Goal: Complete application form

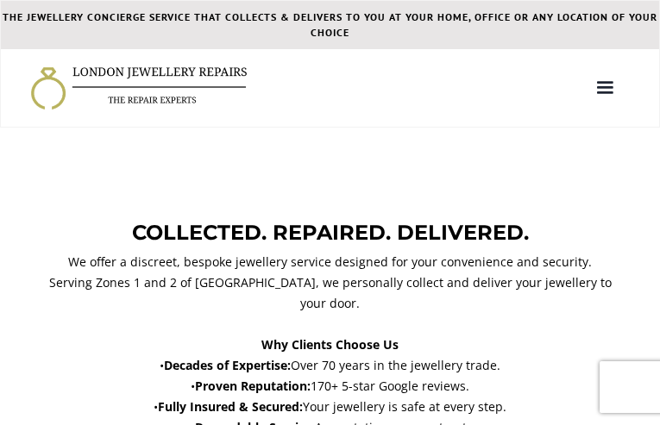
type input "EsPaBYeBOojyz"
type input "5183148746"
type input "[EMAIL_ADDRESS][DOMAIN_NAME]"
type input "yaTyNapoukB"
type input "nahyXYYH"
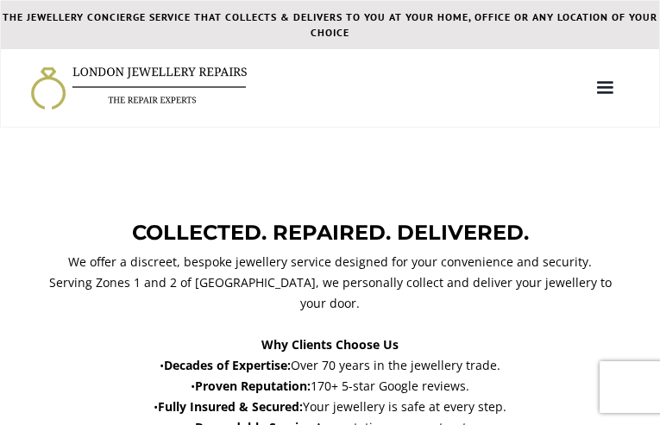
type input "plwtYdVUqj"
type input "QcoGWNyqekdLTU"
select select "IGI"
select select "Loose diamonds/gemstones"
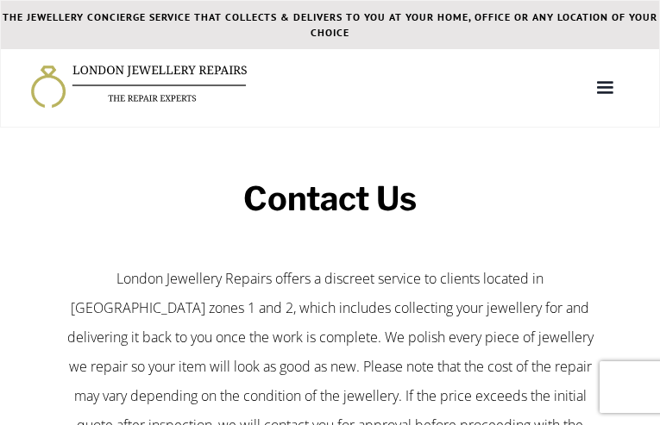
type input "xFOxBswzO"
type input "[EMAIL_ADDRESS][DOMAIN_NAME]"
